Goal: Transaction & Acquisition: Purchase product/service

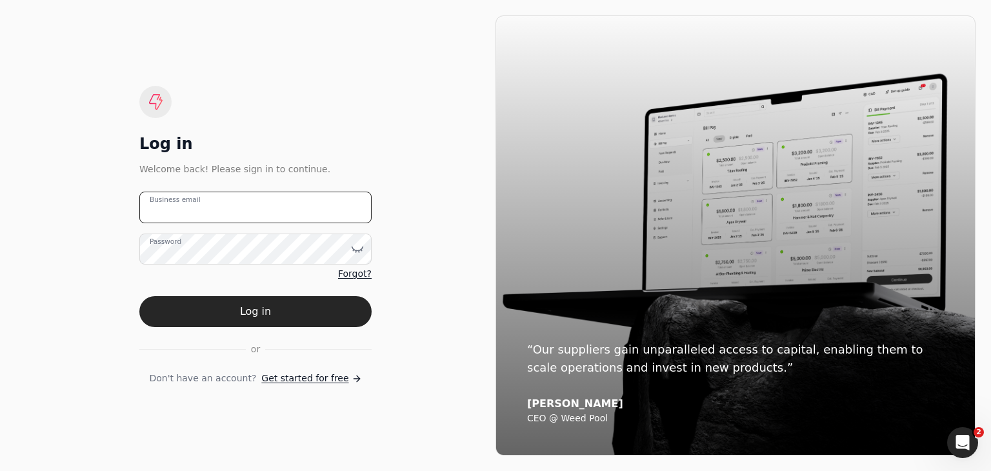
click at [250, 209] on email "Business email" at bounding box center [255, 208] width 232 height 32
type email "[EMAIL_ADDRESS][DOMAIN_NAME]"
click at [139, 296] on button "Log in" at bounding box center [255, 311] width 232 height 31
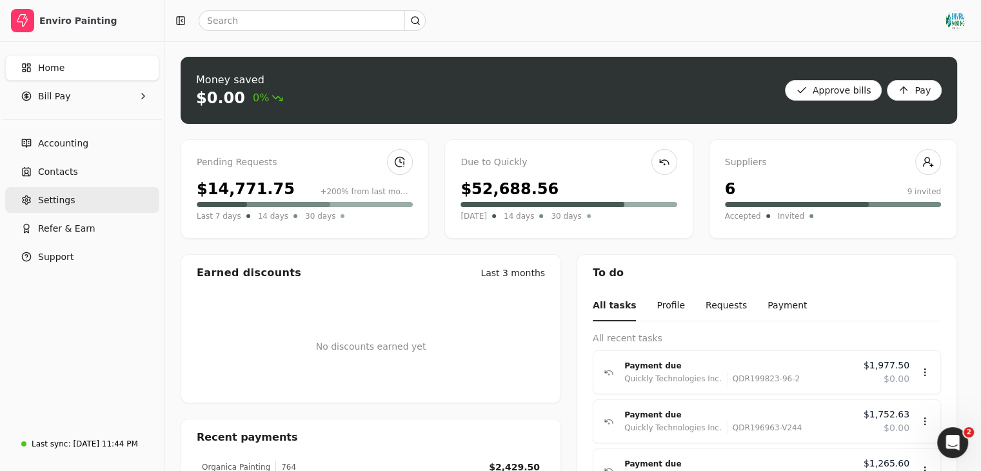
click at [58, 204] on span "Settings" at bounding box center [56, 201] width 37 height 14
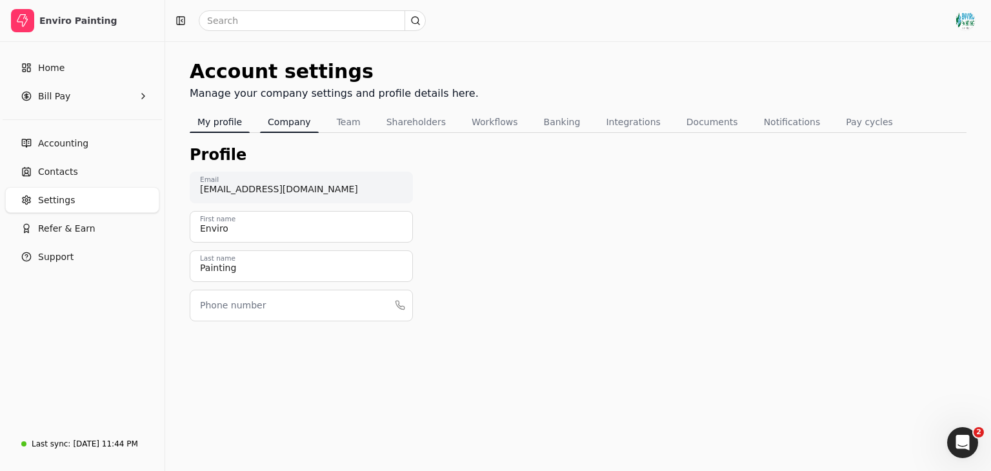
click at [294, 122] on button "Company" at bounding box center [289, 122] width 59 height 21
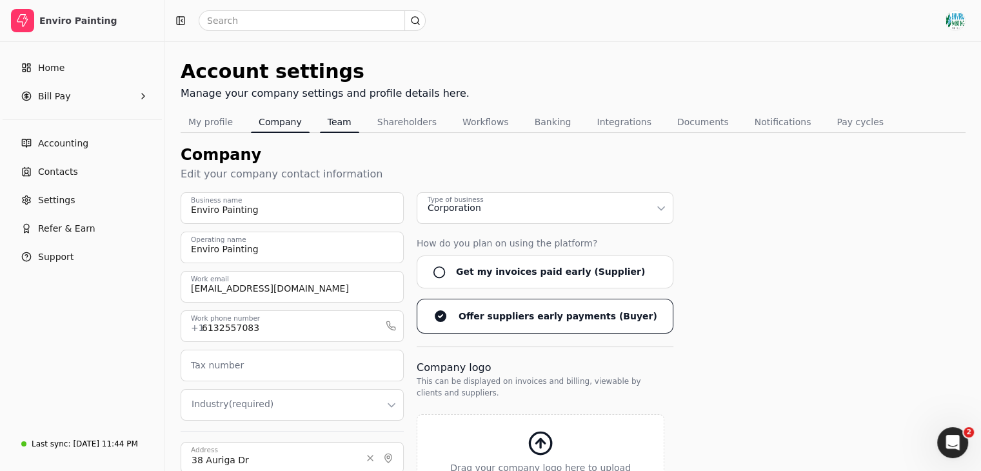
click at [338, 132] on div "Tabs" at bounding box center [339, 132] width 39 height 1
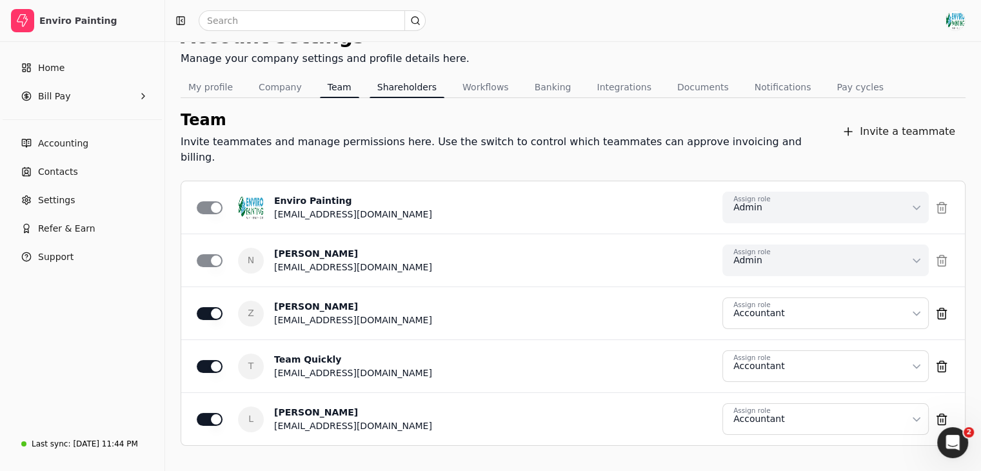
scroll to position [34, 0]
click at [400, 91] on button "Shareholders" at bounding box center [407, 88] width 75 height 21
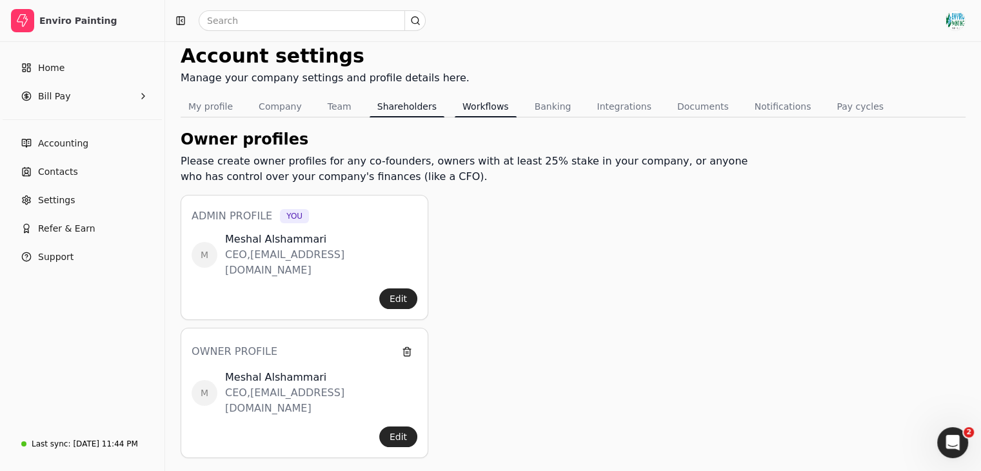
scroll to position [34, 0]
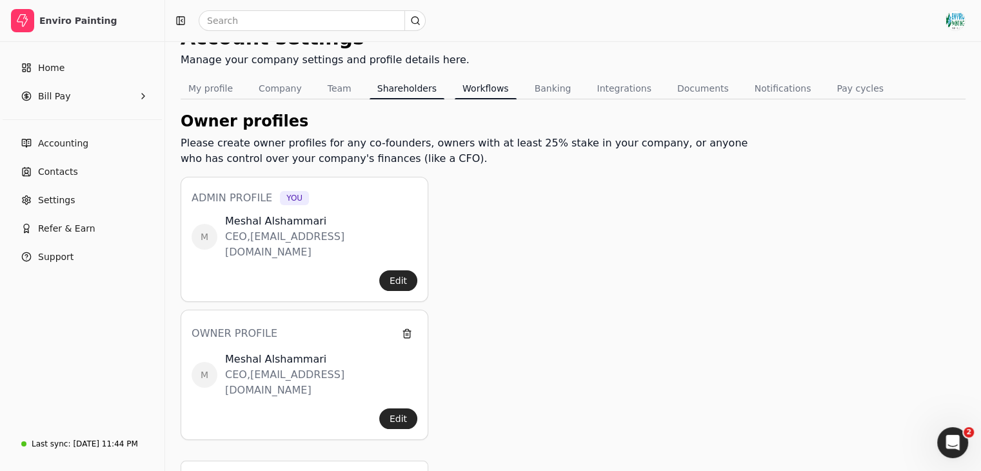
click at [488, 94] on button "Workflows" at bounding box center [486, 88] width 62 height 21
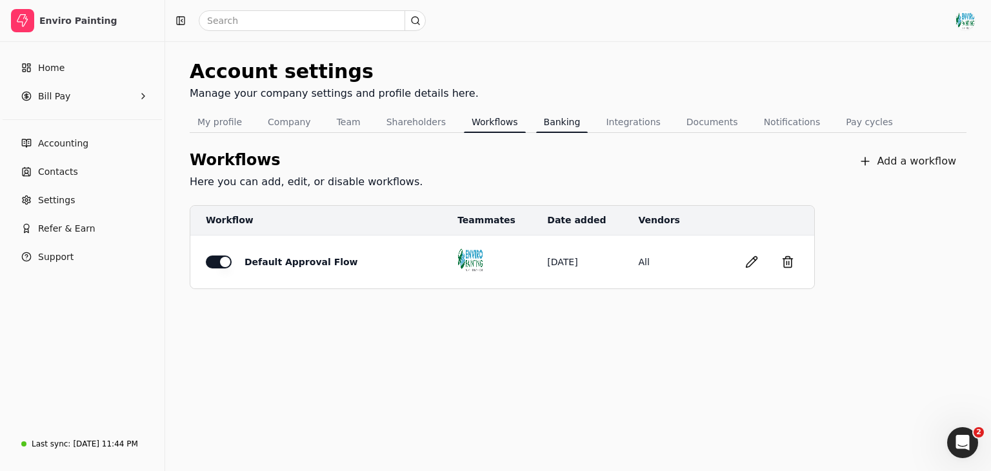
click at [539, 118] on button "Banking" at bounding box center [562, 122] width 52 height 21
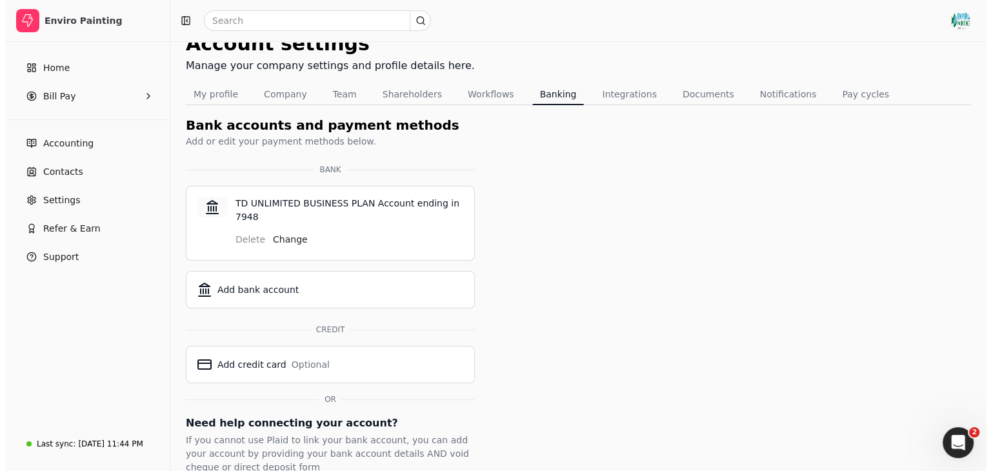
scroll to position [91, 0]
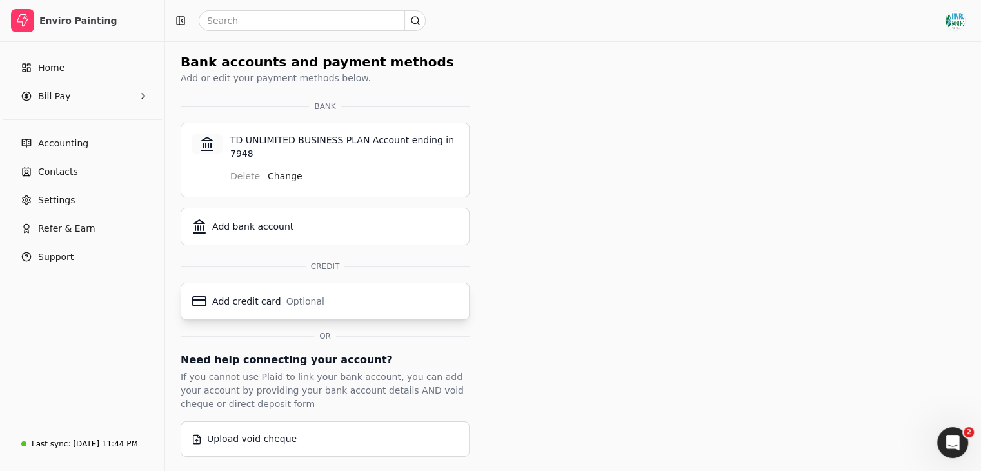
click at [331, 297] on div "Add credit card Optional" at bounding box center [325, 301] width 267 height 15
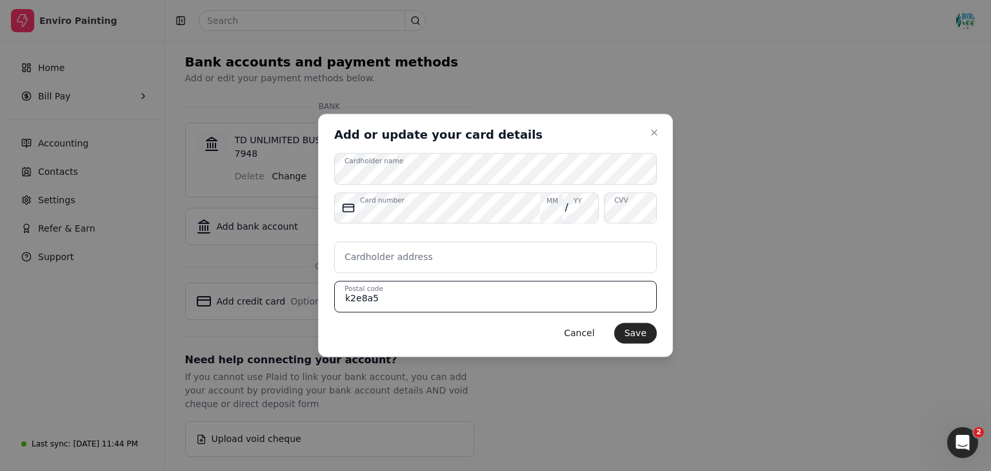
type input "k2e8a5"
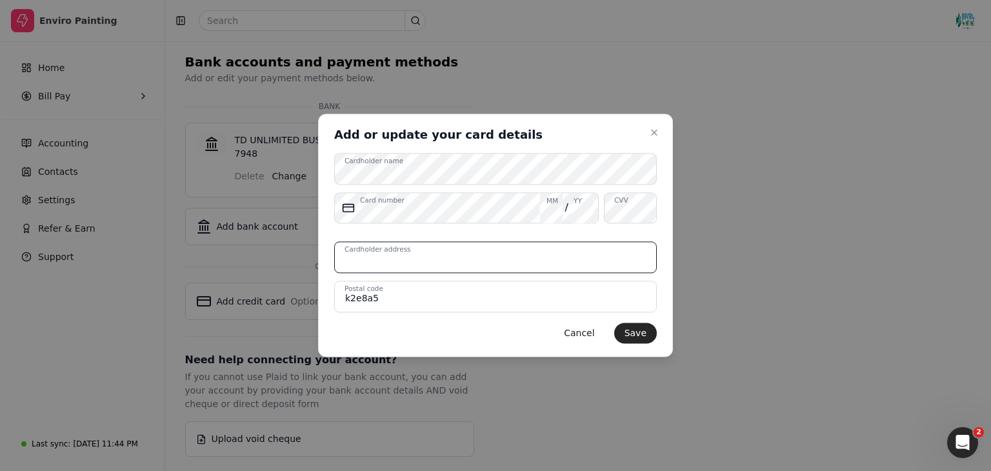
click at [475, 261] on input "Cardholder address" at bounding box center [495, 258] width 323 height 32
click at [341, 264] on input "[STREET_ADDRESS]." at bounding box center [495, 258] width 323 height 32
click at [481, 264] on input "Suite [STREET_ADDRESS]." at bounding box center [495, 258] width 323 height 32
type input "Suite [STREET_ADDRESS]"
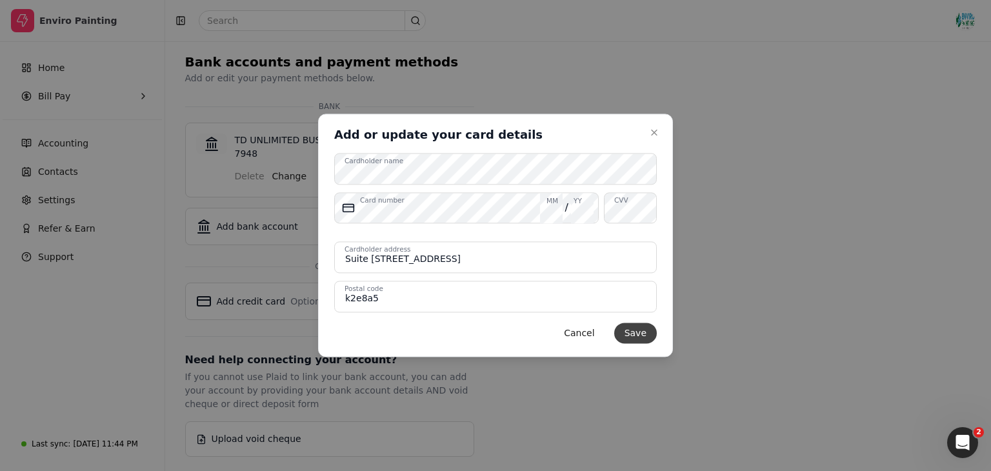
click at [640, 334] on button "Save" at bounding box center [635, 333] width 43 height 21
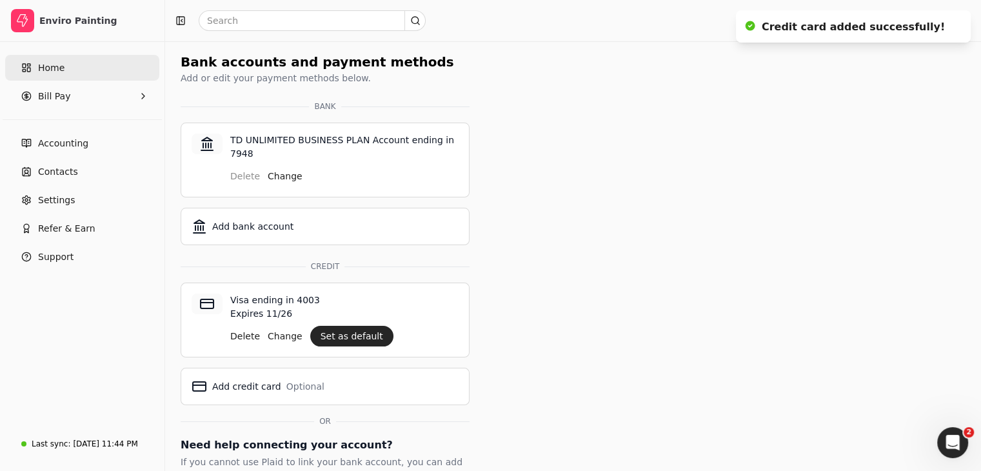
click at [80, 72] on link "Home" at bounding box center [82, 68] width 154 height 26
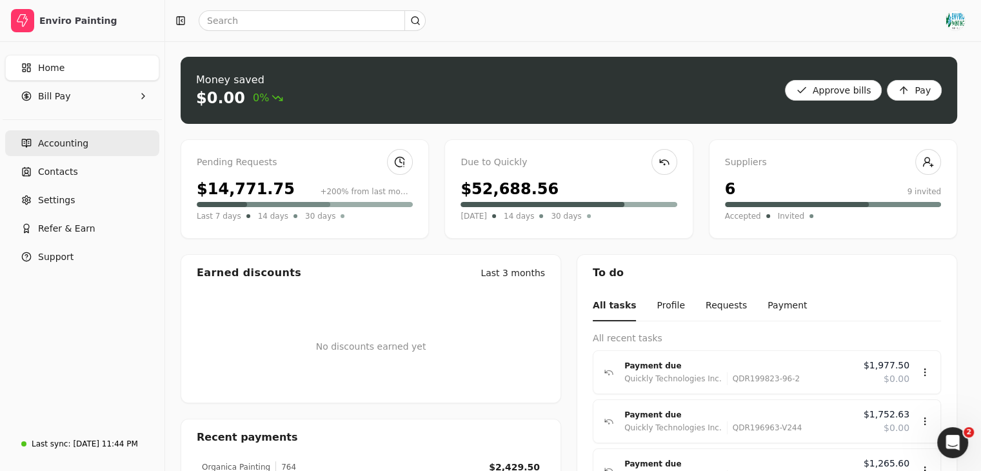
click at [81, 141] on span "Accounting" at bounding box center [63, 144] width 50 height 14
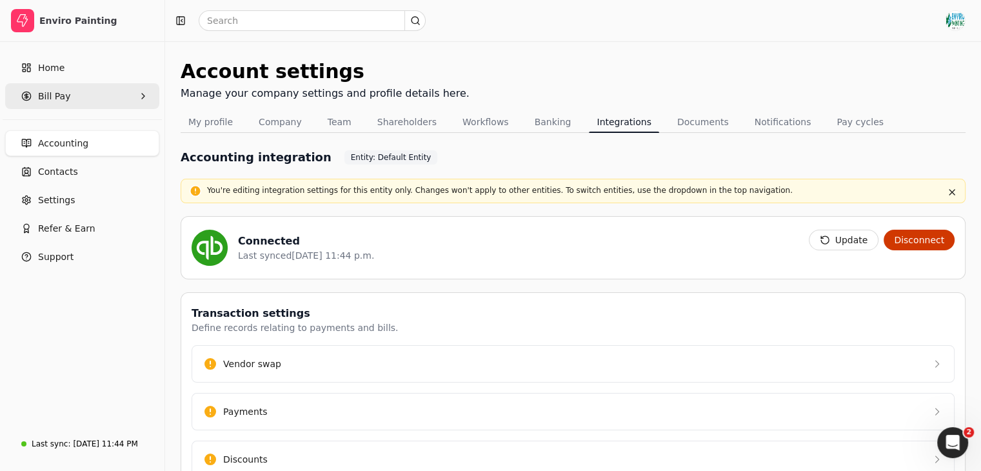
click at [91, 103] on Pay "Bill Pay" at bounding box center [82, 96] width 154 height 26
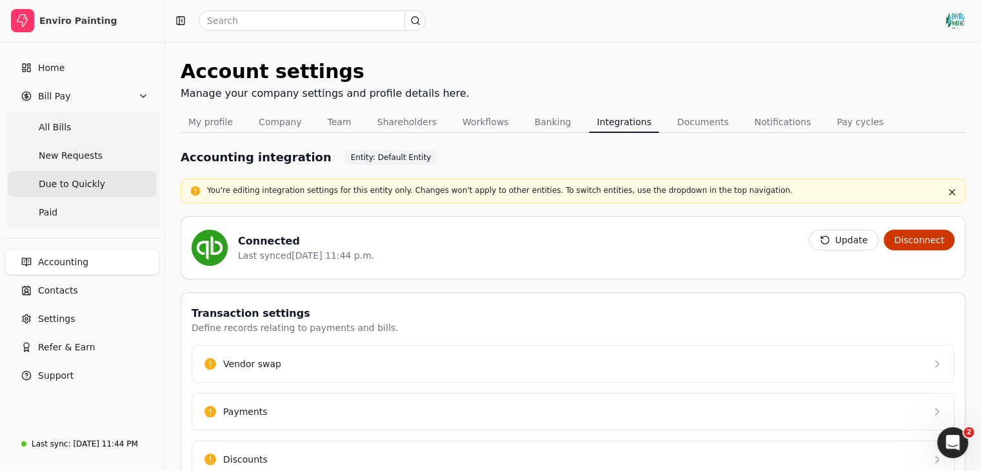
click at [83, 179] on span "Due to Quickly" at bounding box center [72, 184] width 66 height 14
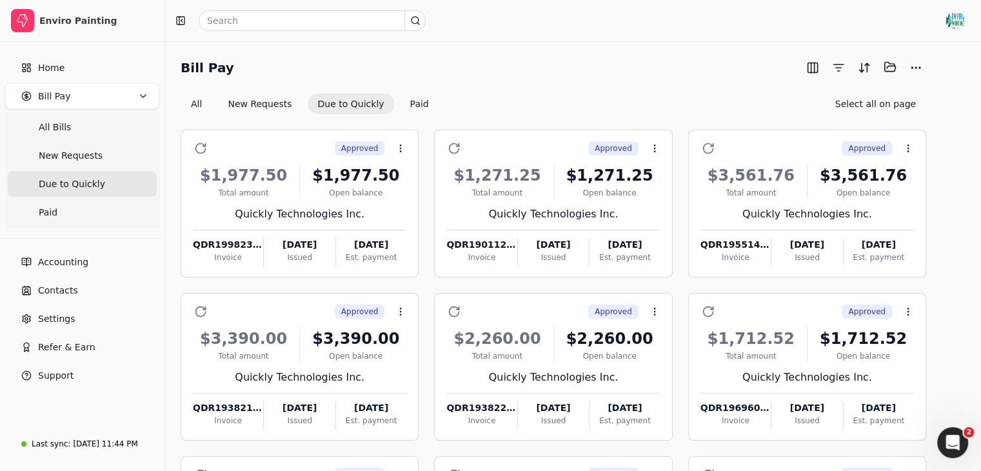
scroll to position [204, 0]
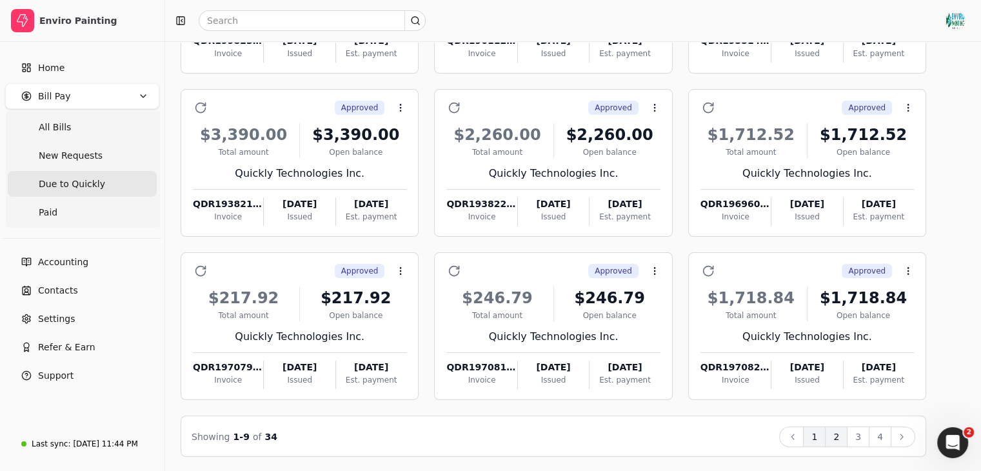
click at [848, 434] on button "2" at bounding box center [836, 436] width 23 height 21
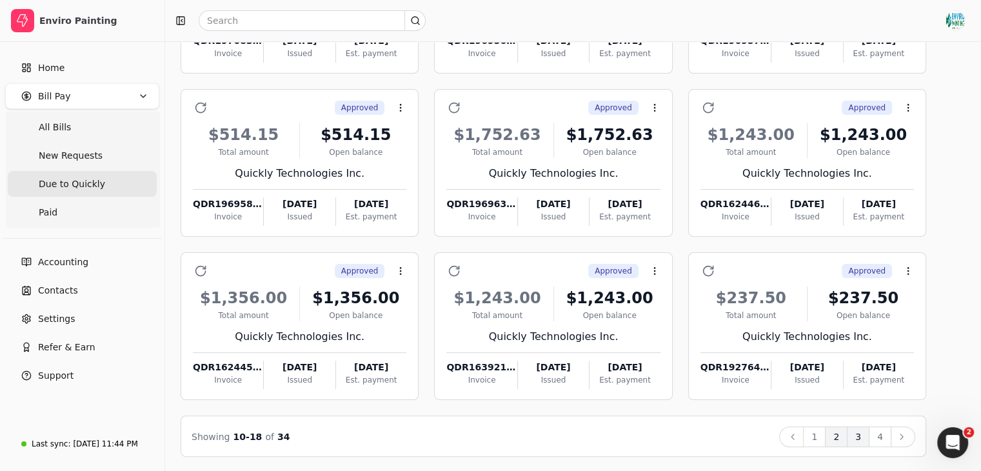
click at [870, 435] on button "3" at bounding box center [858, 436] width 23 height 21
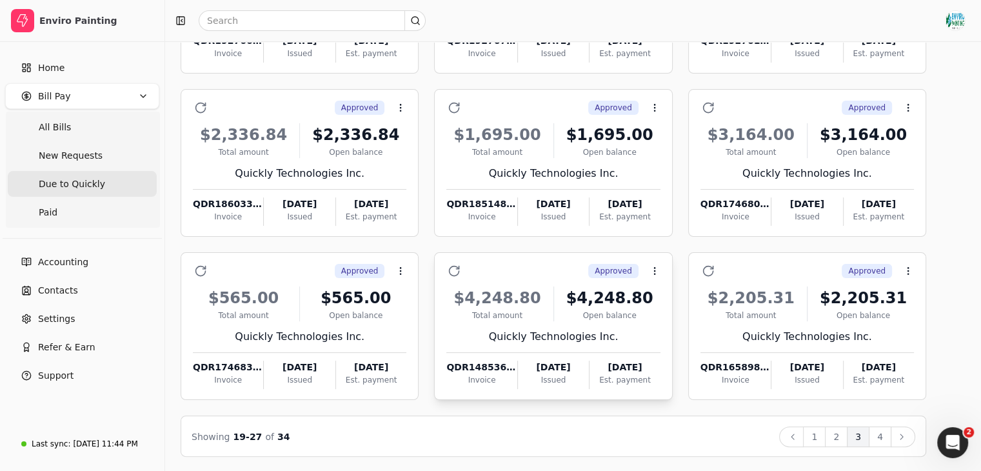
click at [619, 344] on div "$4,248.80 Total amount $4,248.80 Open balance Quickly Technologies Inc. QDR1485…" at bounding box center [553, 334] width 214 height 110
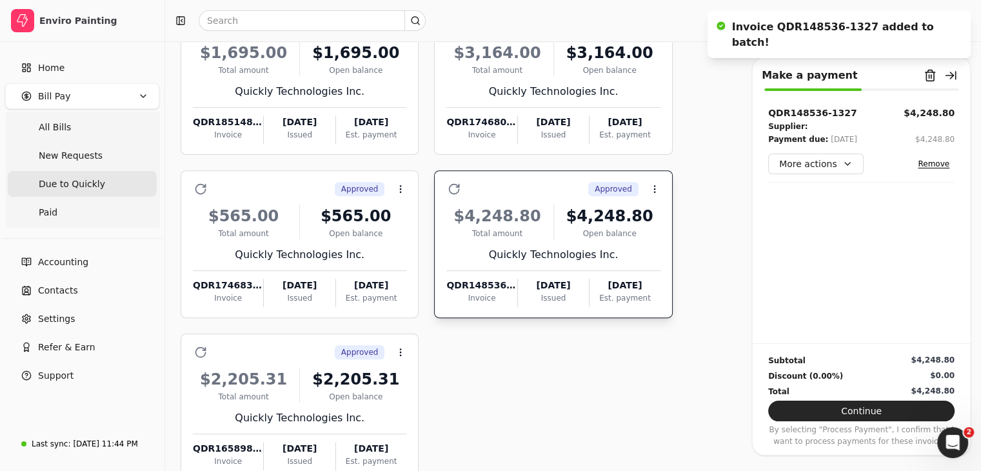
scroll to position [529, 0]
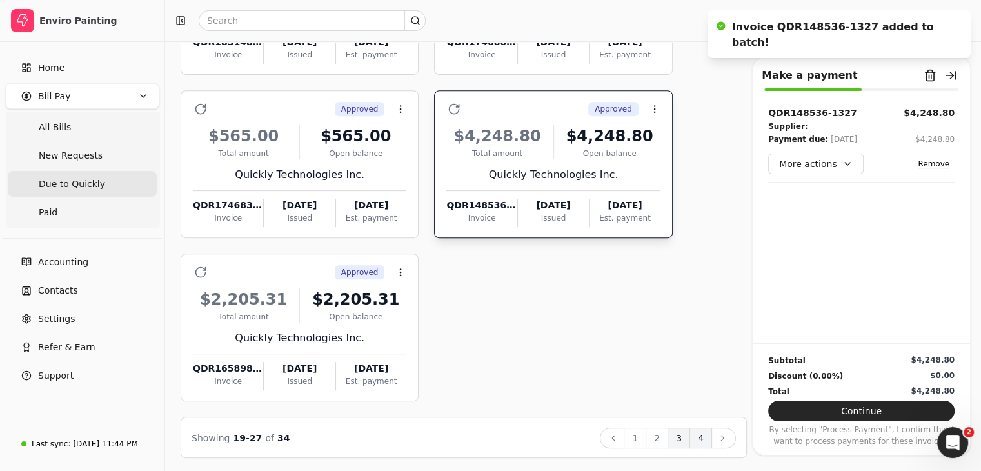
click at [708, 432] on button "4" at bounding box center [701, 438] width 23 height 21
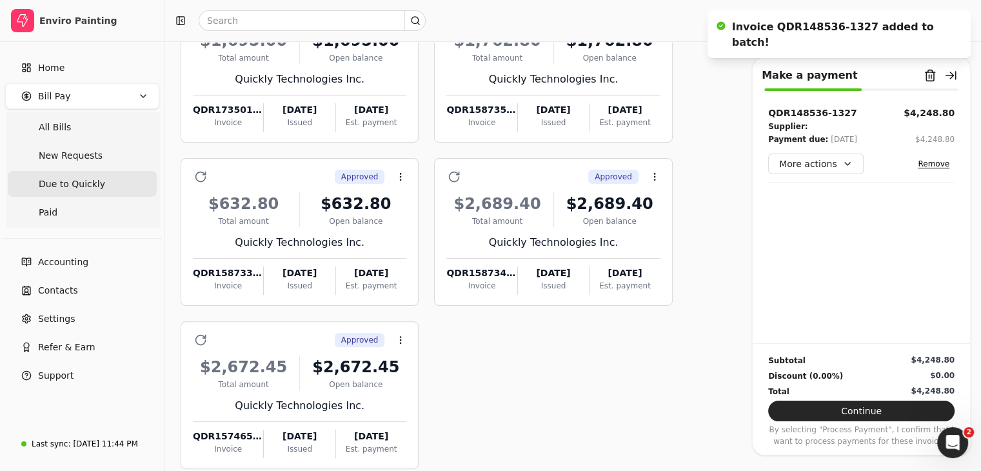
scroll to position [301, 0]
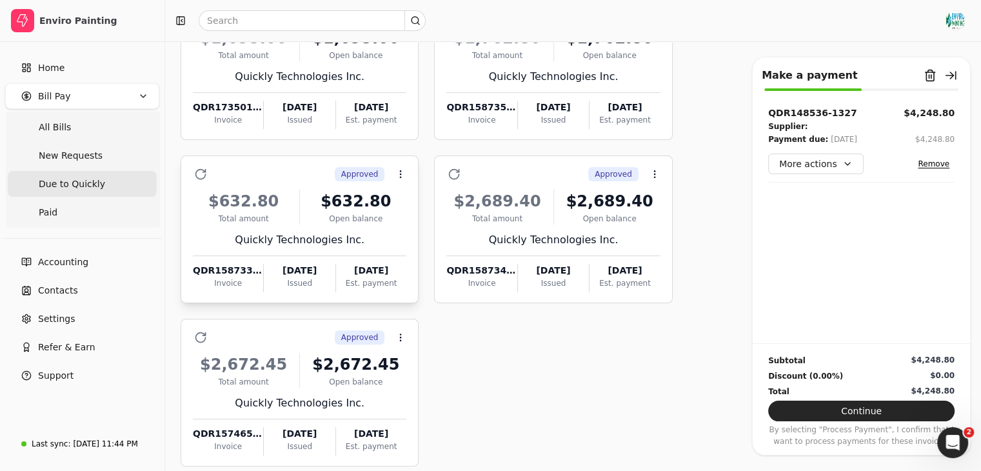
click at [365, 244] on div "Quickly Technologies Inc." at bounding box center [300, 239] width 214 height 15
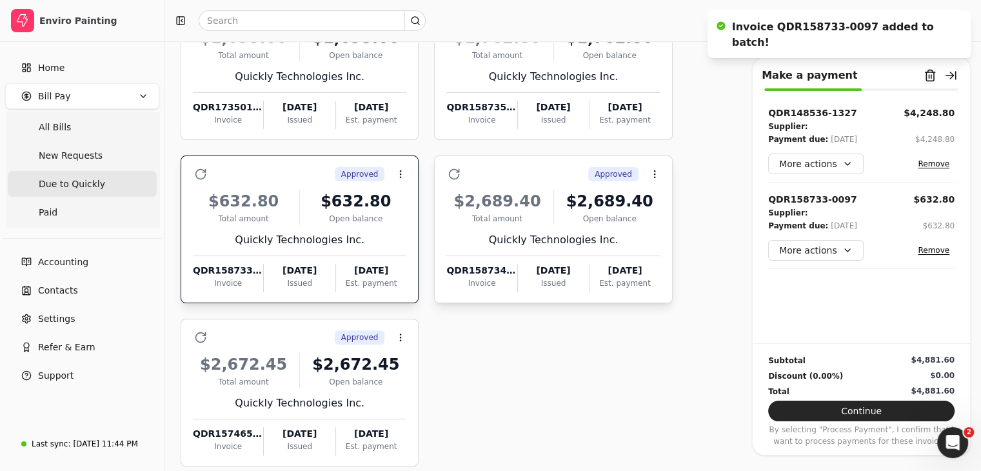
click at [501, 247] on div "$2,689.40 Total amount $2,689.40 Open balance Quickly Technologies Inc. QDR1587…" at bounding box center [553, 237] width 214 height 110
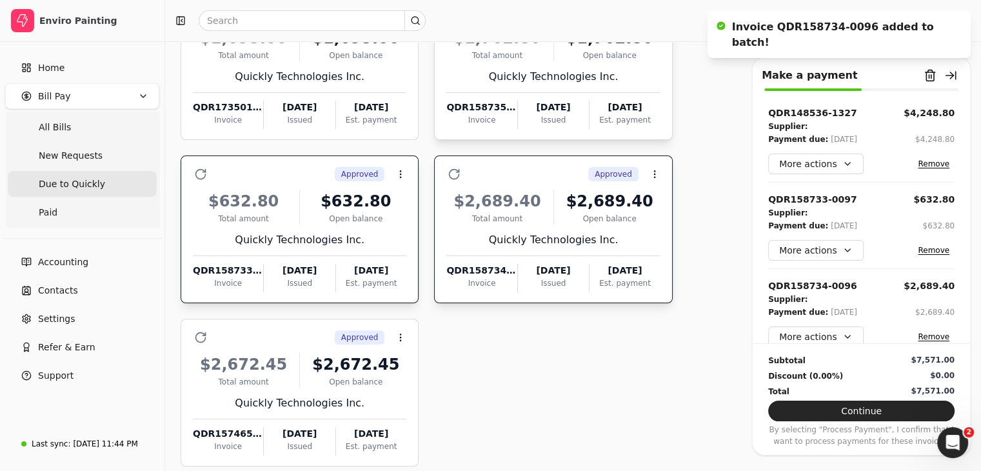
click at [540, 127] on div "[DATE] Issued" at bounding box center [553, 115] width 71 height 28
click at [392, 338] on button "Context Menu Button" at bounding box center [401, 337] width 22 height 22
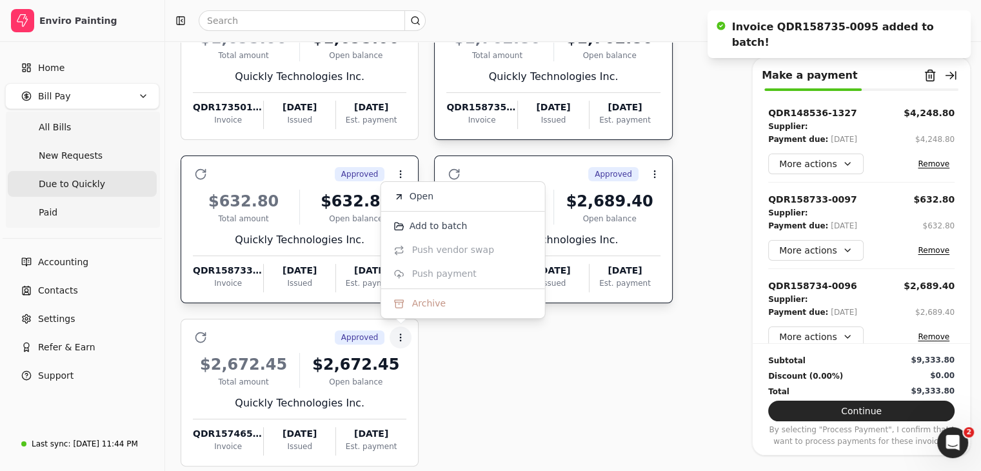
scroll to position [99, 0]
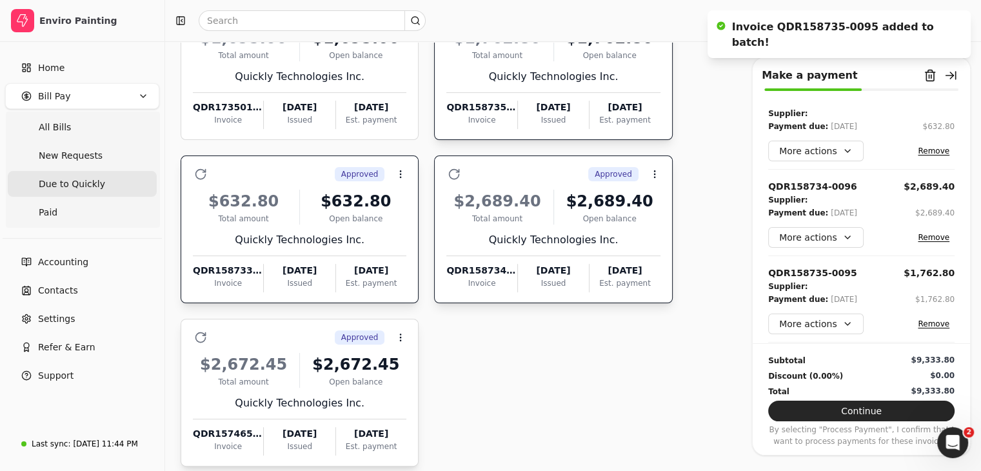
click at [341, 362] on div "$2,672.45" at bounding box center [355, 364] width 101 height 23
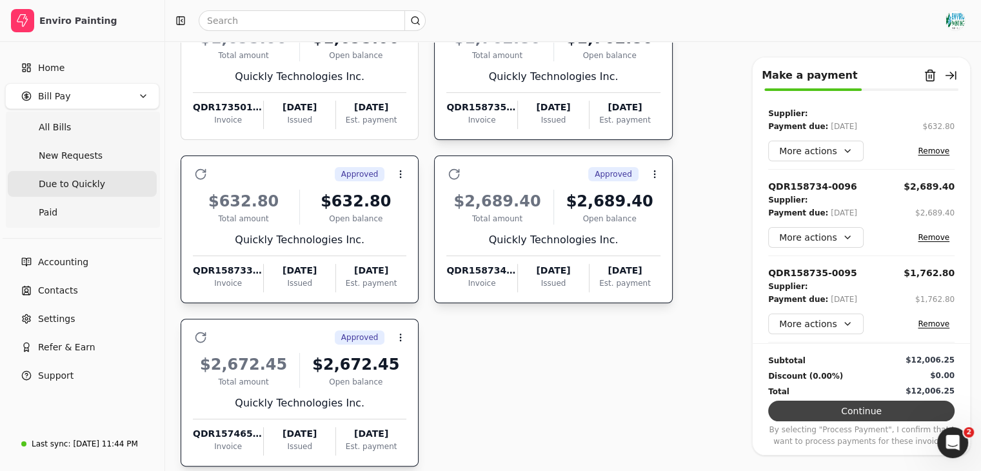
click at [837, 412] on button "Continue" at bounding box center [861, 411] width 186 height 21
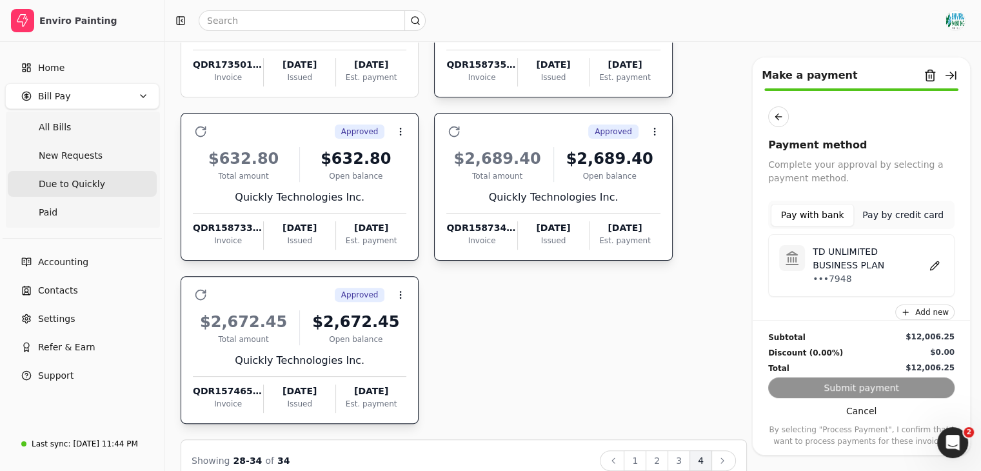
scroll to position [343, 0]
click at [913, 230] on div "Pay with bank Pay by credit card TD UNLIMITED BUSINESS PLAN •••7948 Add new" at bounding box center [861, 252] width 186 height 135
click at [905, 220] on button "Pay by credit card" at bounding box center [903, 215] width 98 height 23
click at [862, 284] on div "Visa •••4003 Expires [CREDIT_CARD_DATA]" at bounding box center [874, 269] width 139 height 39
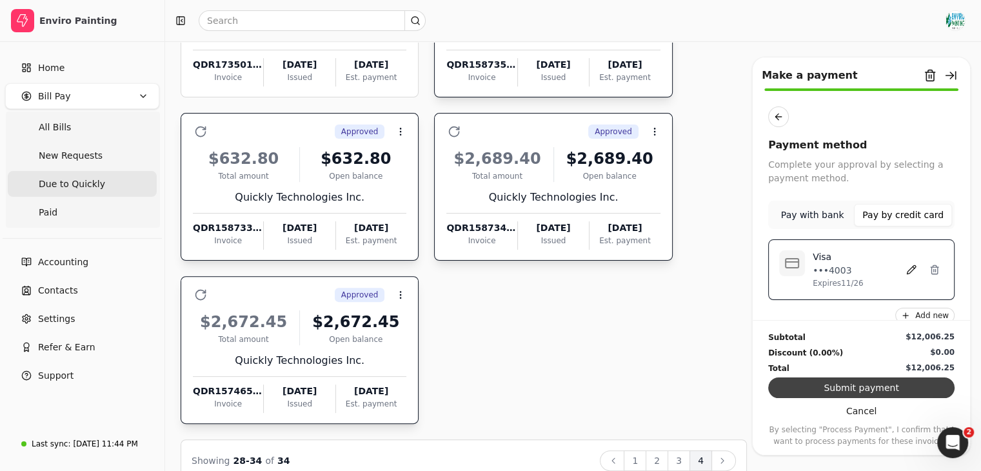
click at [881, 384] on button "Submit payment" at bounding box center [861, 387] width 186 height 21
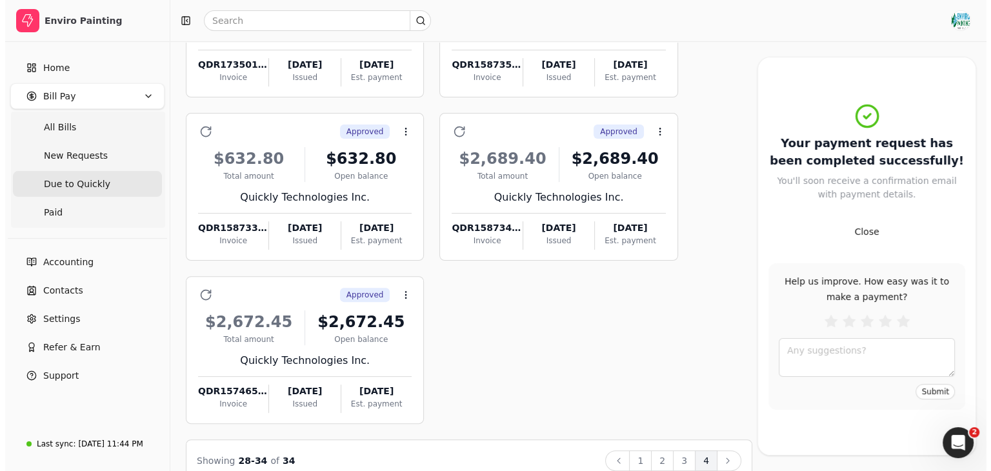
scroll to position [0, 0]
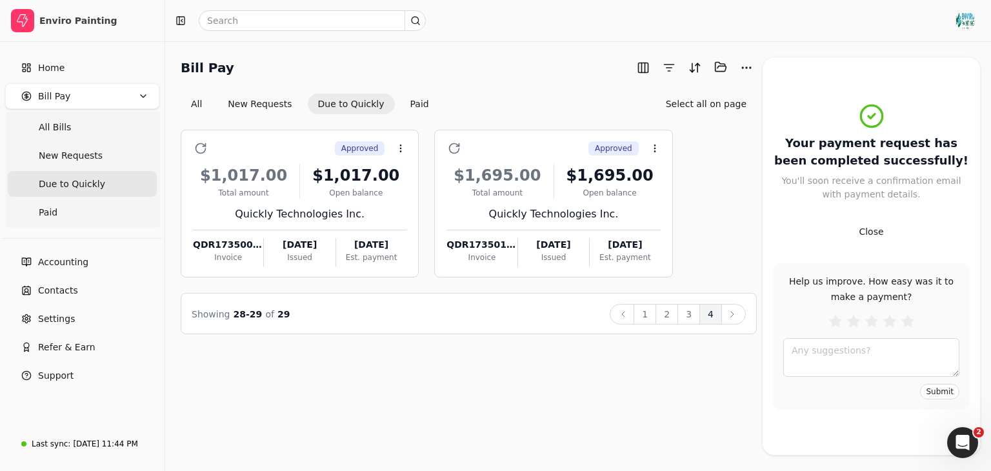
click at [732, 183] on div "Approved Context Menu Button $1,017.00 Total amount $1,017.00 Open balance Quic…" at bounding box center [469, 204] width 576 height 148
